Goal: Transaction & Acquisition: Purchase product/service

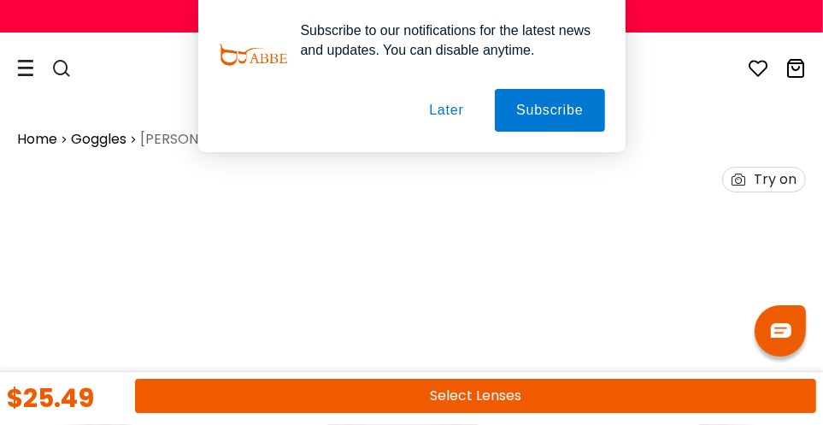
click at [758, 191] on div "Try on" at bounding box center [775, 179] width 43 height 24
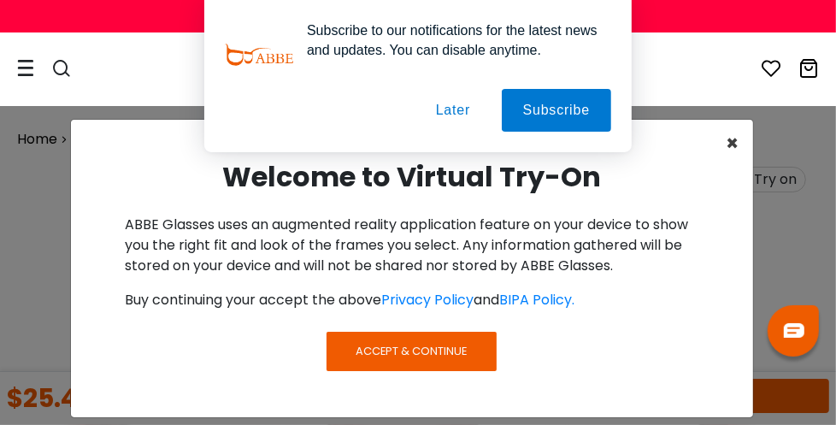
click at [726, 157] on span "×" at bounding box center [732, 143] width 13 height 28
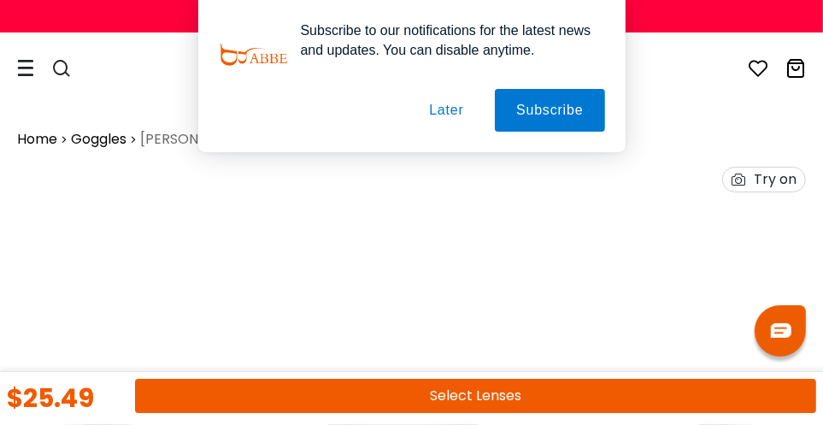
click at [447, 132] on button "Later" at bounding box center [446, 110] width 77 height 43
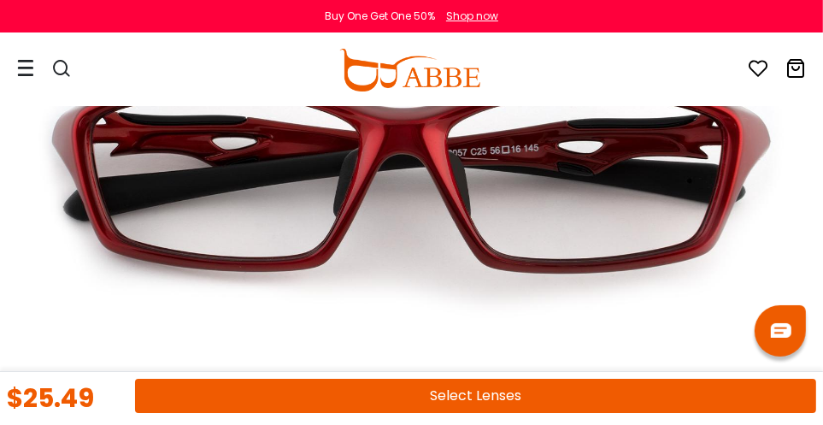
scroll to position [320, 0]
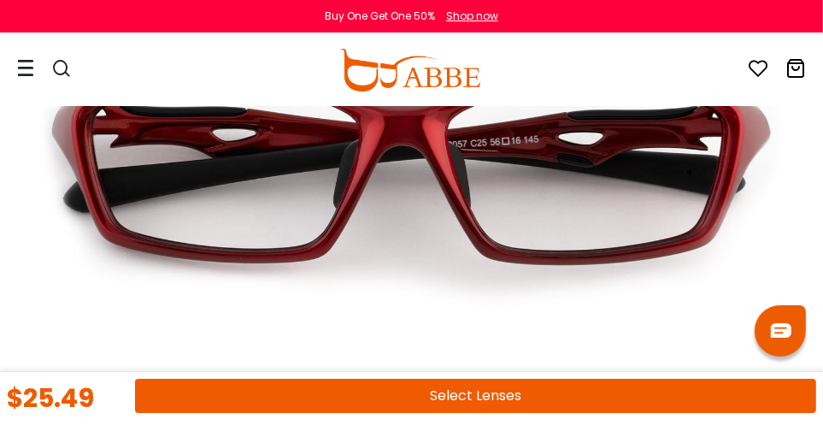
click at [779, 329] on img at bounding box center [781, 330] width 21 height 15
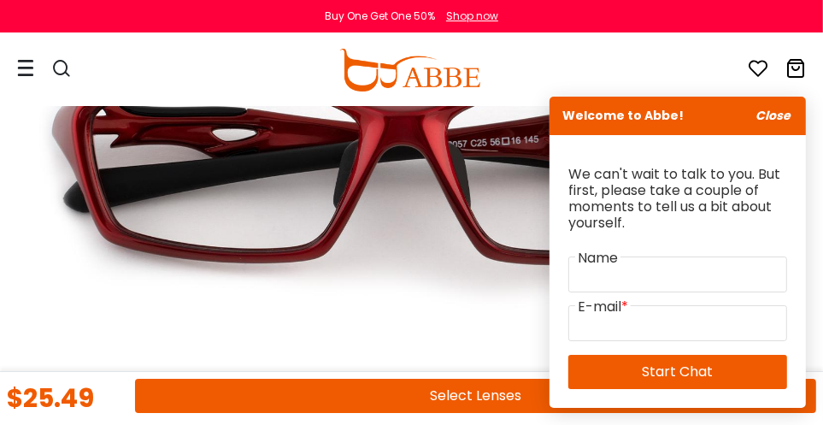
click at [465, 259] on img at bounding box center [411, 167] width 789 height 657
click at [783, 107] on icon "Close" at bounding box center [772, 115] width 35 height 17
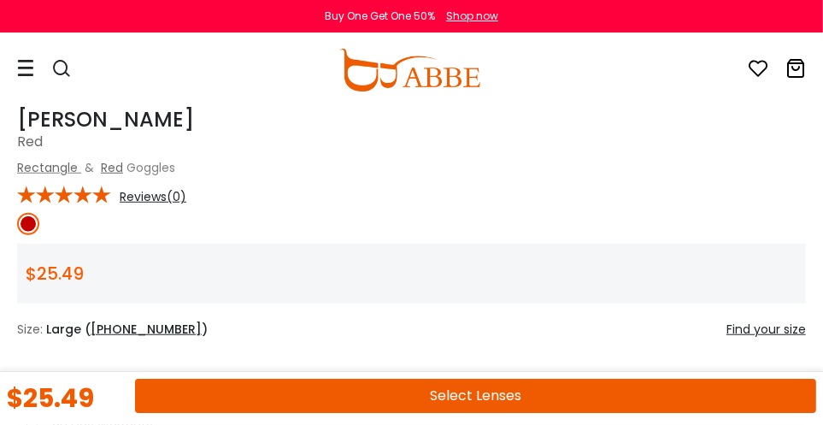
scroll to position [718, 0]
click at [730, 234] on div at bounding box center [411, 223] width 789 height 22
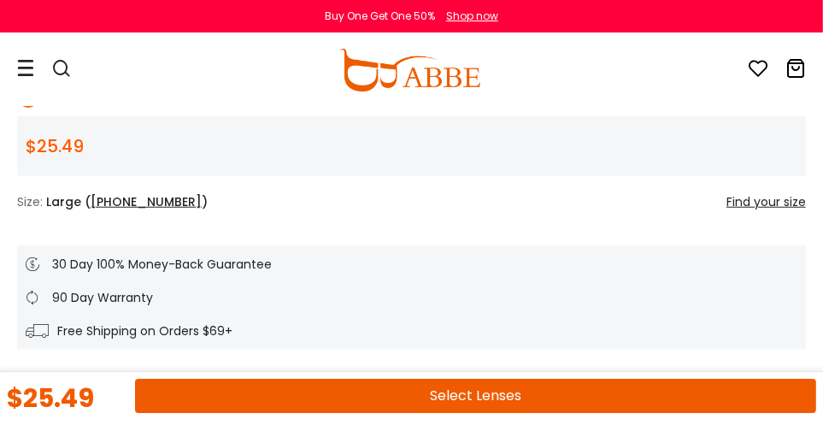
scroll to position [847, 0]
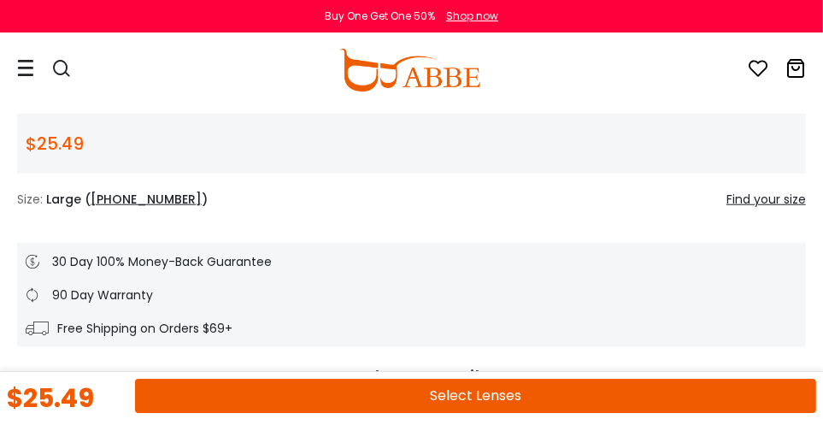
click at [795, 216] on div "Giotto Red Rectangle & Red Goggles * Reviews(0) $25.49" at bounding box center [411, 163] width 789 height 370
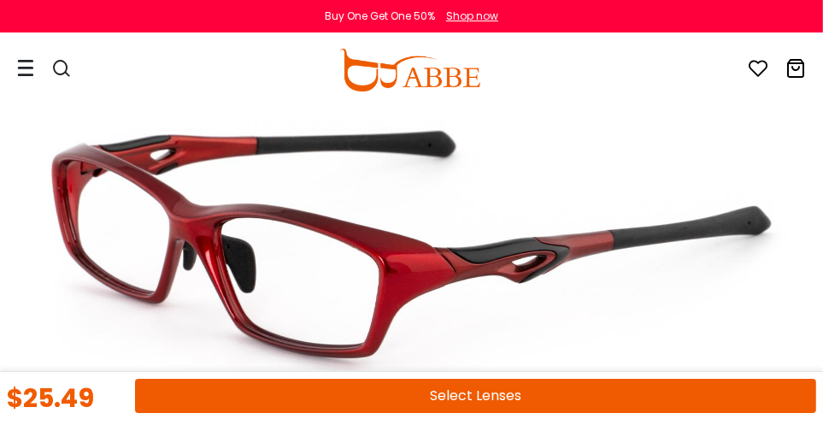
scroll to position [2068, 0]
click at [801, 46] on div "These sporty glasses are made with lightweight TR90 plastic, flexible. Availabl…" at bounding box center [411, 25] width 789 height 41
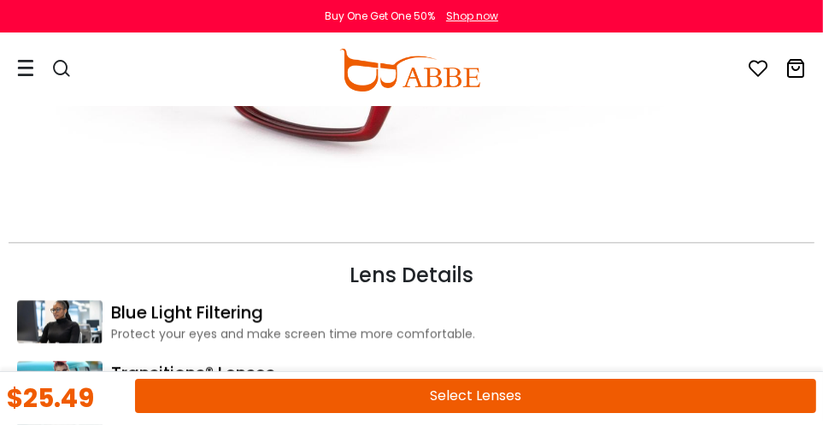
scroll to position [2285, 0]
click at [22, 77] on icon at bounding box center [25, 68] width 17 height 18
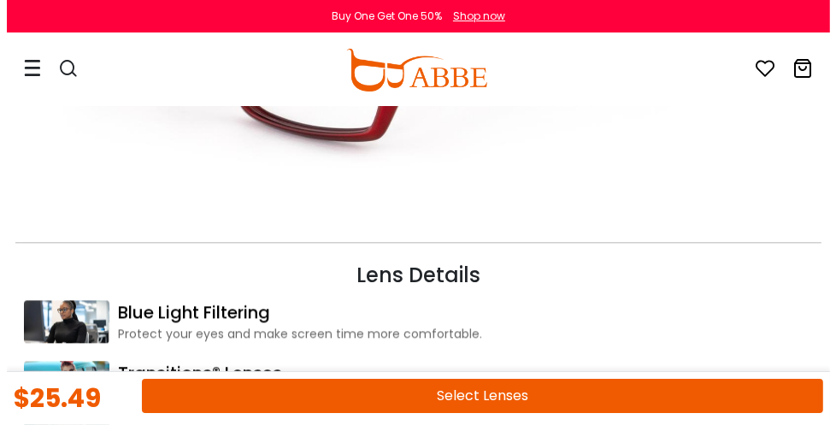
scroll to position [2295, 0]
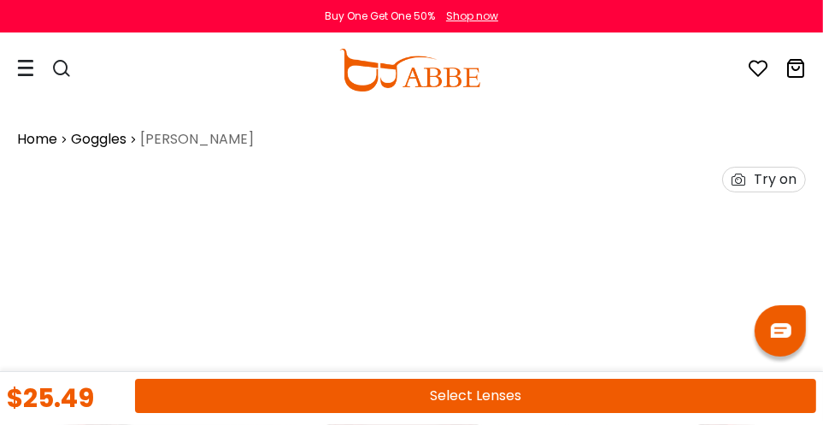
click at [786, 184] on div "Try on" at bounding box center [775, 179] width 43 height 24
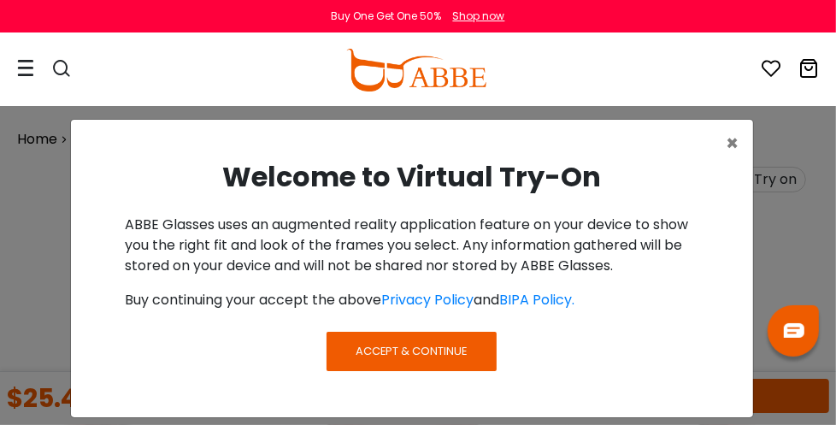
click at [496, 340] on button "Accept & Continue" at bounding box center [410, 351] width 169 height 39
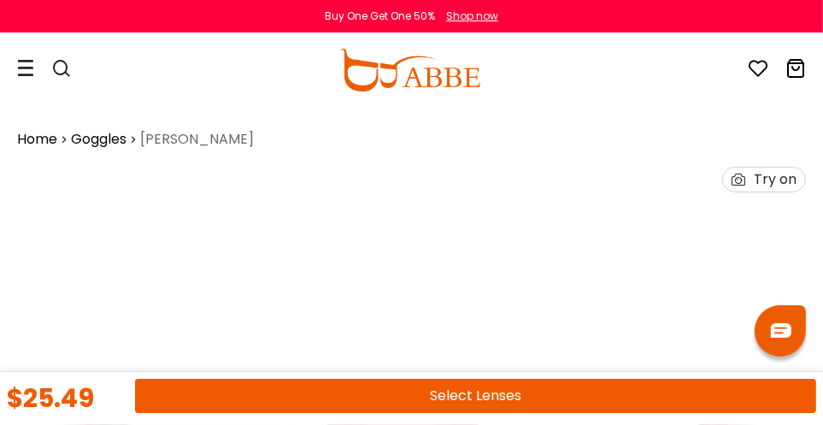
click at [670, 392] on button "Select Lenses" at bounding box center [475, 395] width 681 height 34
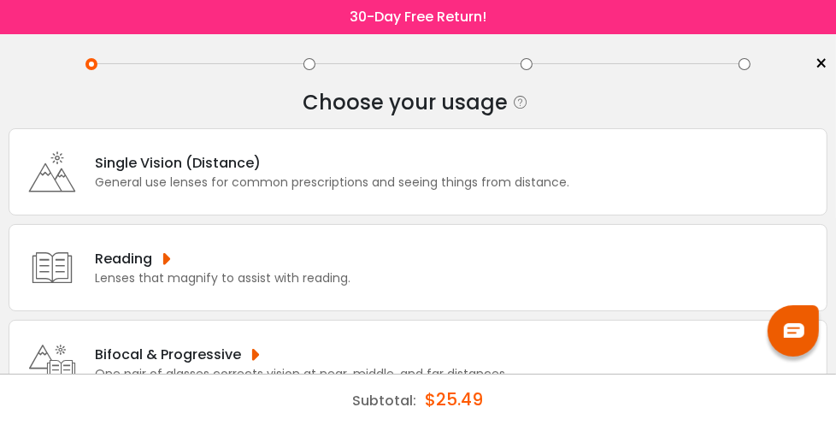
scroll to position [1, 0]
click at [707, 301] on div "Reading Lenses that magnify to assist with reading." at bounding box center [418, 266] width 818 height 87
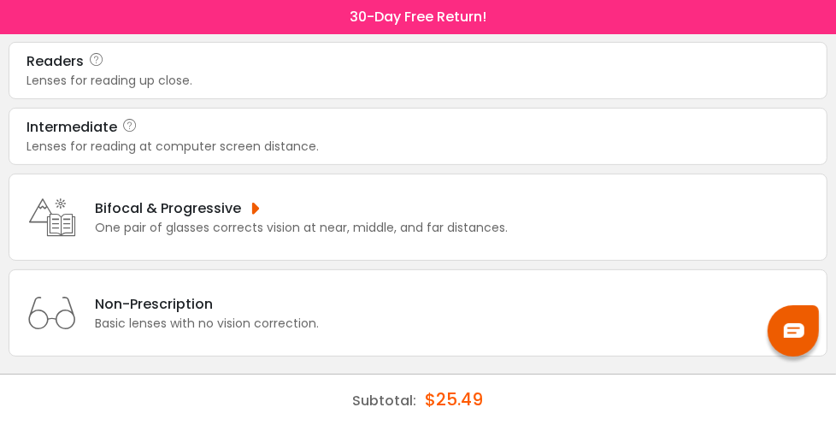
scroll to position [305, 0]
click at [508, 215] on div "Bifocal & Progressive" at bounding box center [301, 207] width 413 height 21
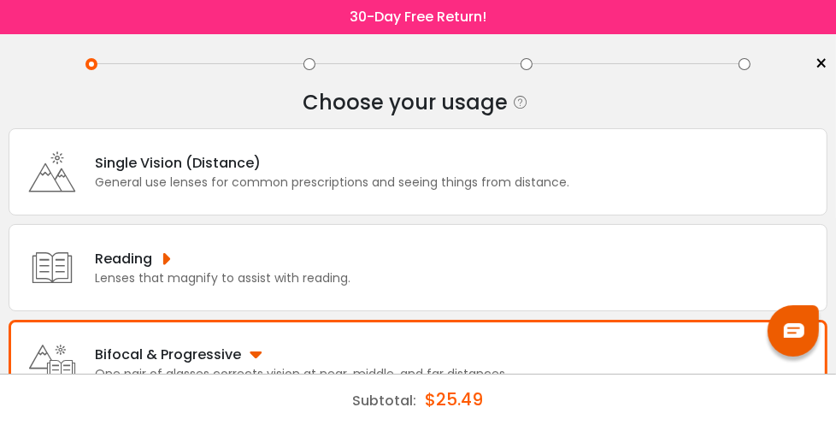
scroll to position [0, 0]
click at [550, 30] on div "30-Day Free Return!" at bounding box center [418, 17] width 836 height 34
click at [824, 65] on span "×" at bounding box center [820, 64] width 13 height 26
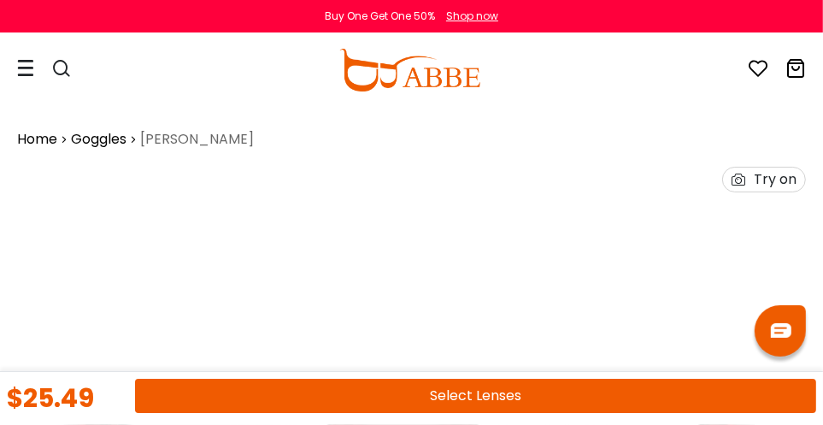
click at [789, 190] on div "Try on" at bounding box center [775, 179] width 43 height 24
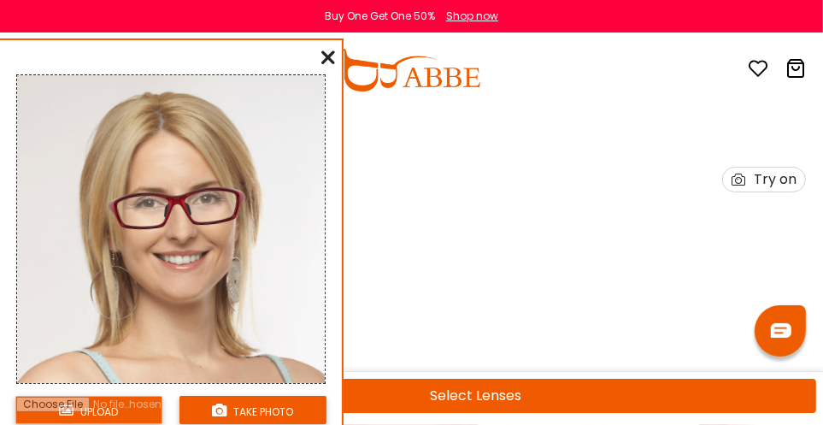
click at [762, 200] on div "Try on" at bounding box center [412, 179] width 806 height 43
click at [343, 66] on img at bounding box center [409, 70] width 140 height 43
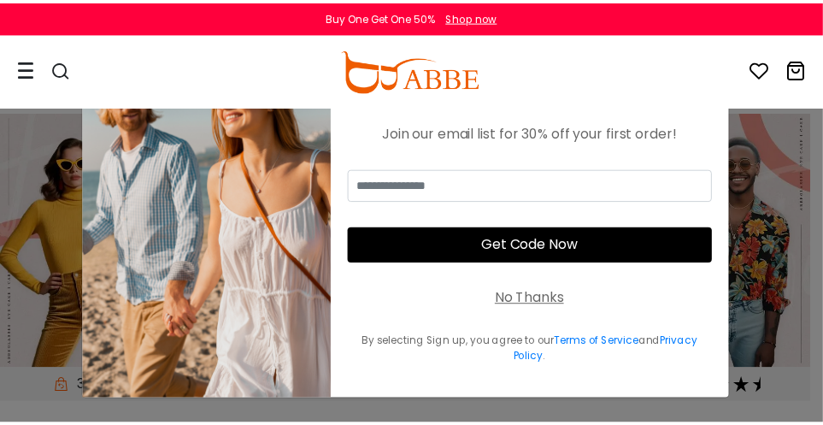
scroll to position [94, 0]
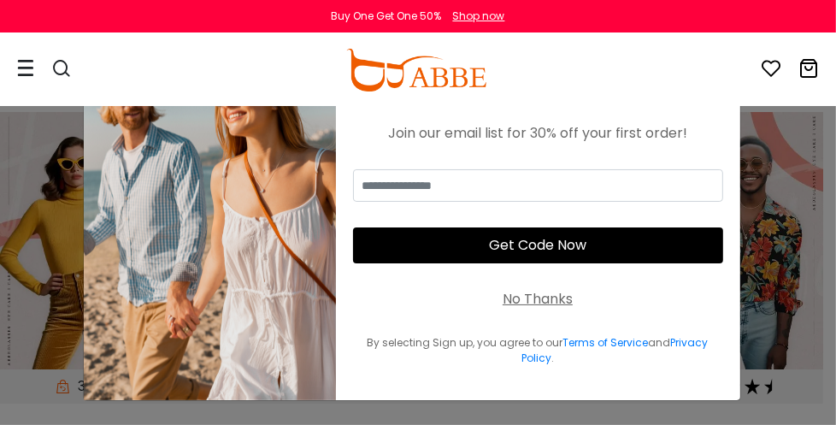
click at [564, 289] on div "No Thanks" at bounding box center [537, 299] width 70 height 21
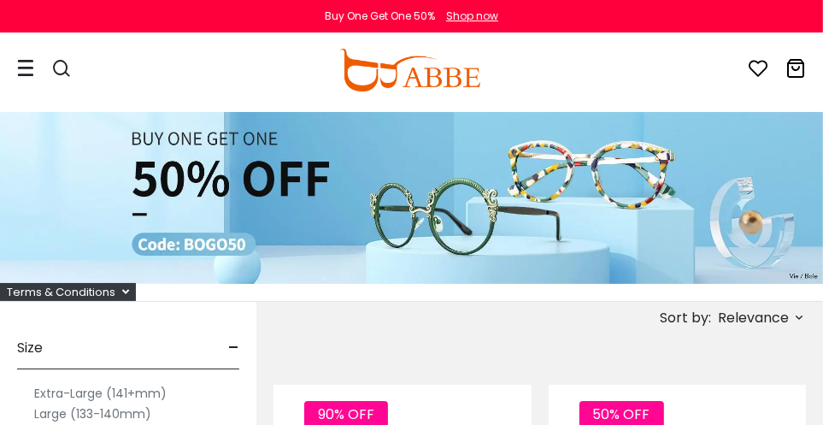
click at [29, 77] on icon at bounding box center [25, 68] width 17 height 18
